Goal: Information Seeking & Learning: Learn about a topic

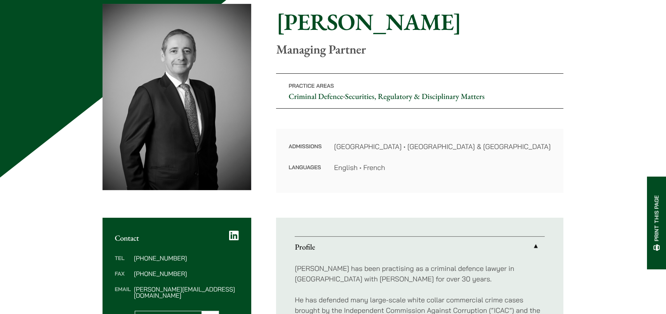
scroll to position [155, 0]
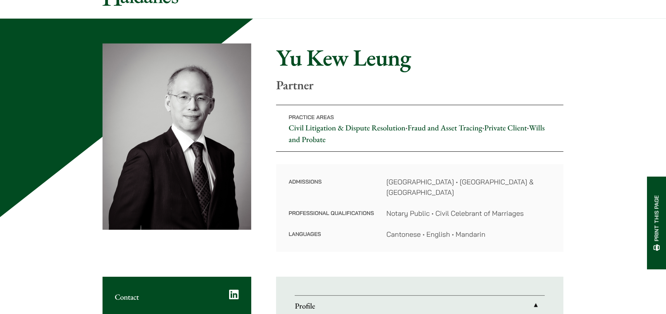
scroll to position [117, 0]
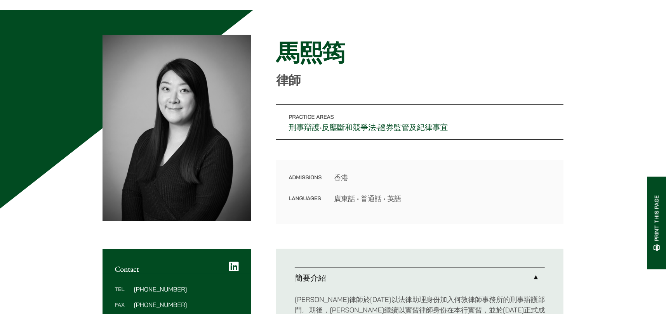
scroll to position [117, 0]
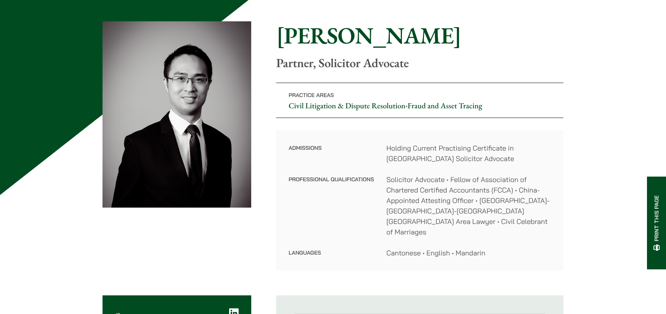
scroll to position [155, 0]
